Goal: Navigation & Orientation: Find specific page/section

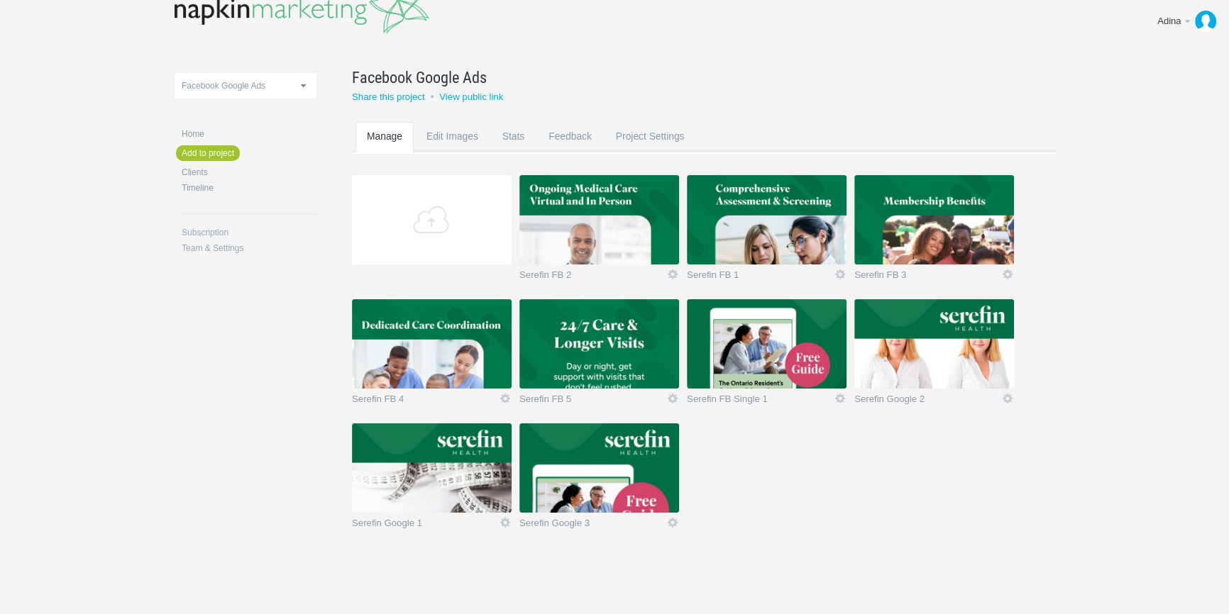
scroll to position [66, 0]
click at [423, 443] on img at bounding box center [432, 467] width 160 height 89
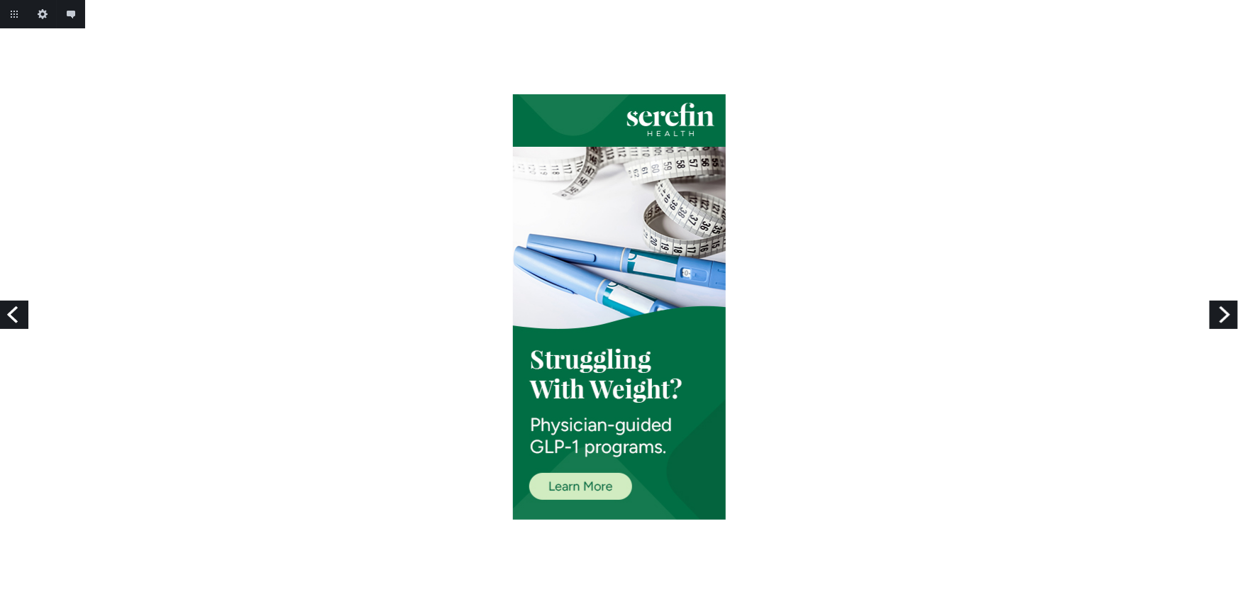
click at [1226, 316] on link "Next" at bounding box center [1223, 315] width 28 height 28
